Goal: Information Seeking & Learning: Learn about a topic

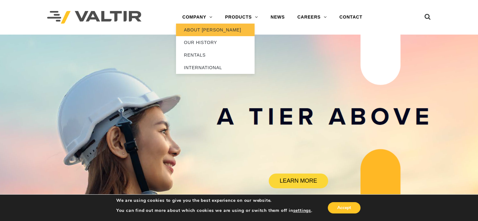
click at [201, 27] on link "ABOUT [PERSON_NAME]" at bounding box center [215, 30] width 79 height 13
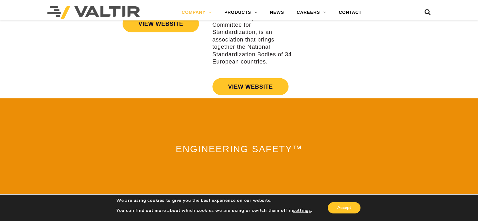
scroll to position [1244, 0]
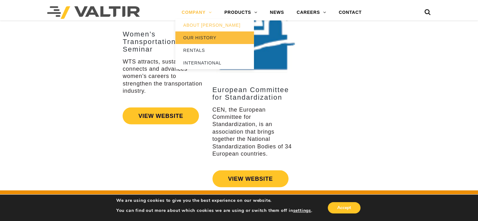
click at [197, 36] on link "OUR HISTORY" at bounding box center [215, 37] width 79 height 13
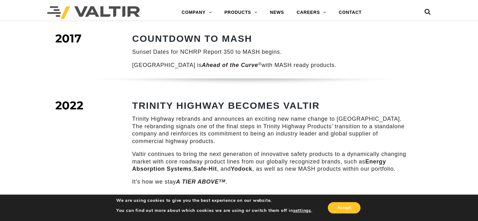
scroll to position [849, 0]
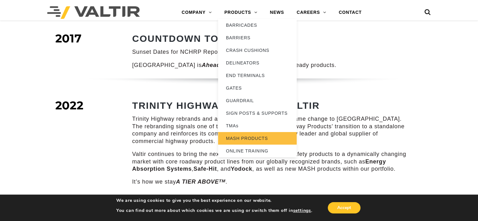
click at [238, 138] on link "MASH PRODUCTS" at bounding box center [257, 138] width 79 height 13
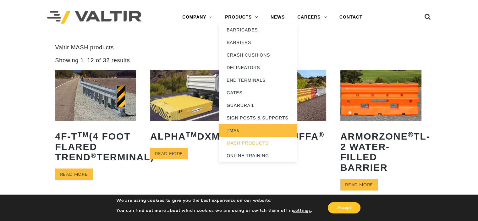
click at [238, 130] on link "TMAs" at bounding box center [258, 130] width 79 height 13
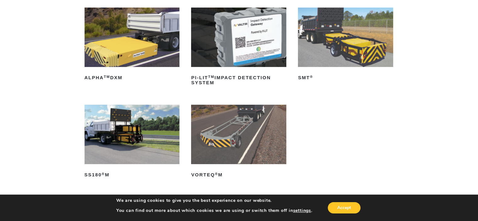
scroll to position [126, 0]
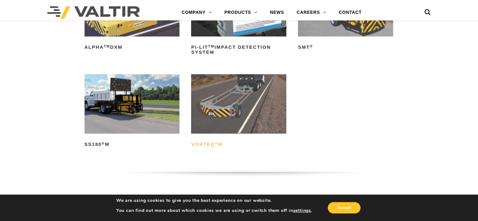
click at [218, 142] on sup "®" at bounding box center [216, 144] width 3 height 4
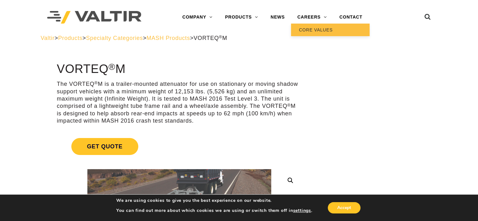
click at [311, 29] on link "CORE VALUES" at bounding box center [330, 30] width 79 height 13
